Goal: Find specific page/section: Find specific page/section

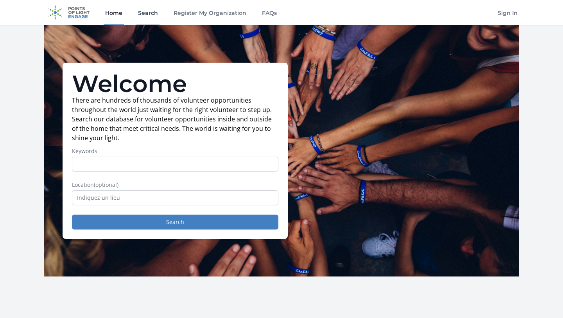
click at [150, 12] on link "Search" at bounding box center [148, 12] width 23 height 25
